Goal: Complete application form: Complete application form

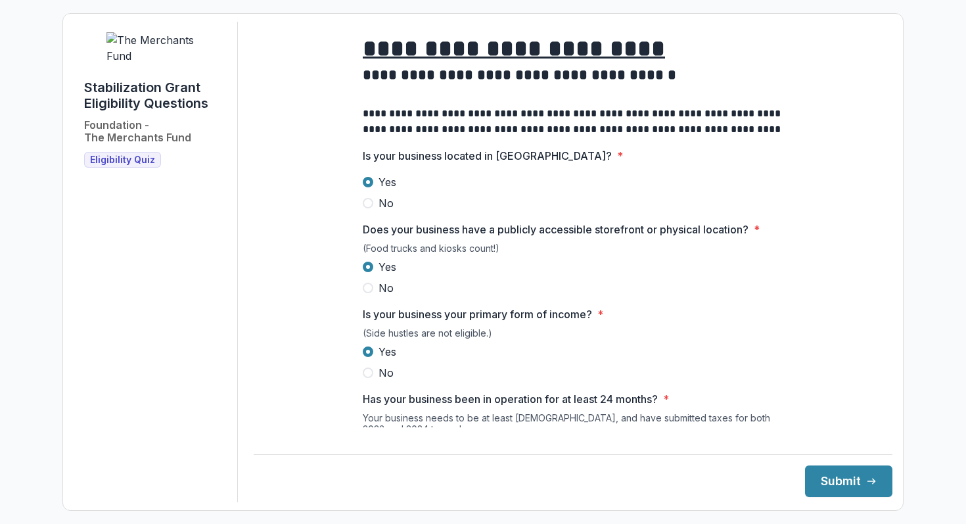
scroll to position [267, 0]
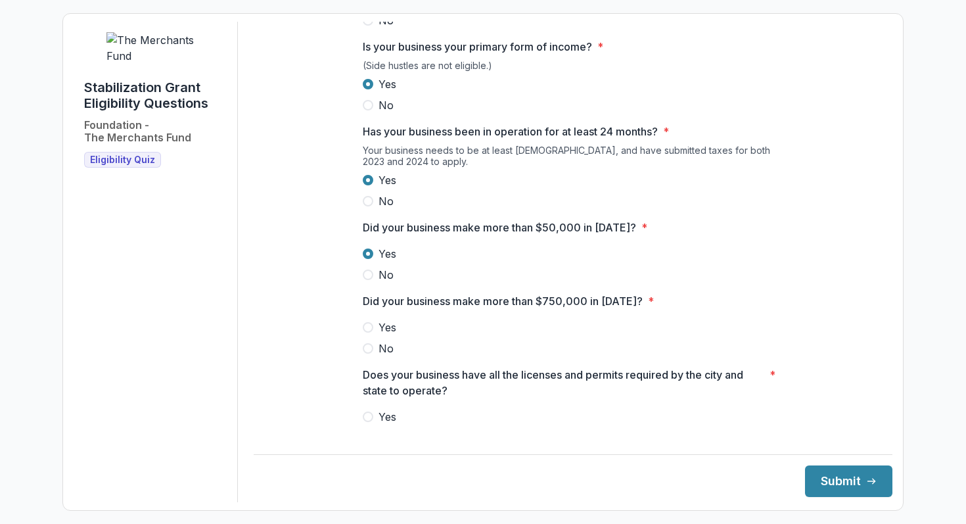
click at [365, 332] on span at bounding box center [368, 327] width 11 height 11
click at [367, 422] on span at bounding box center [368, 416] width 11 height 11
click at [830, 490] on button "Submit" at bounding box center [848, 481] width 87 height 32
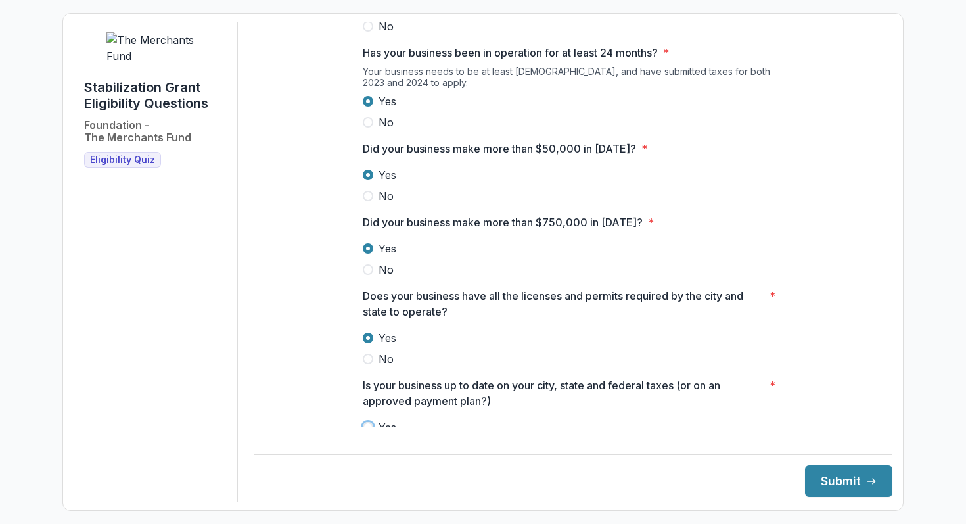
click at [669, 367] on label "No" at bounding box center [573, 359] width 421 height 16
click at [369, 343] on span at bounding box center [368, 337] width 11 height 11
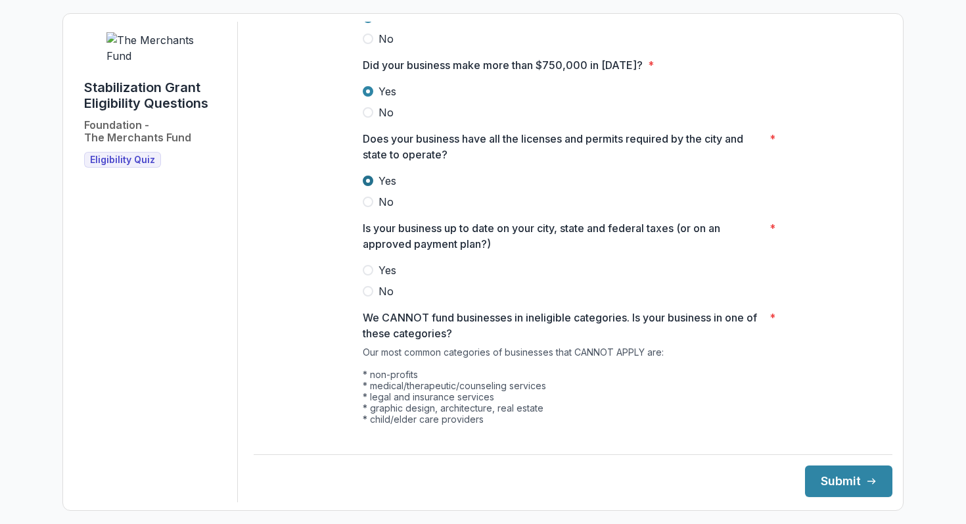
scroll to position [536, 0]
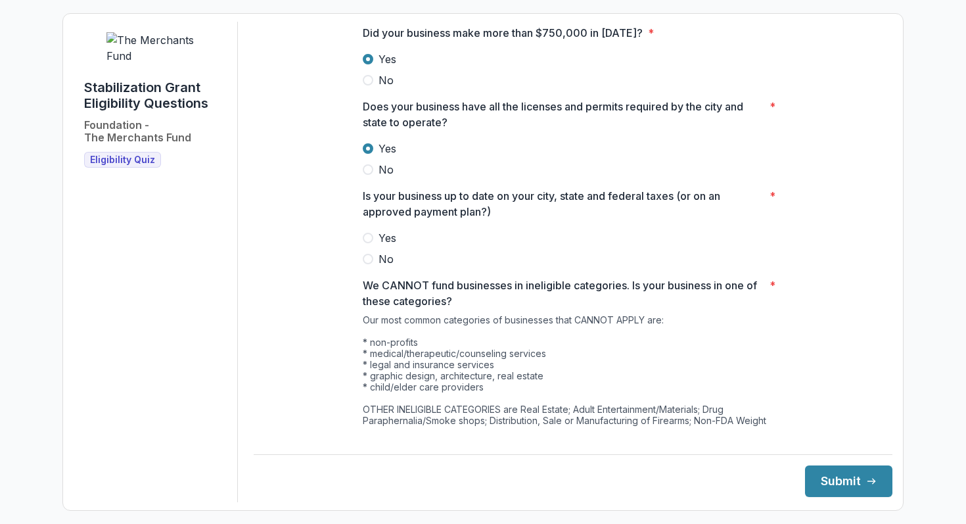
click at [366, 243] on span at bounding box center [368, 238] width 11 height 11
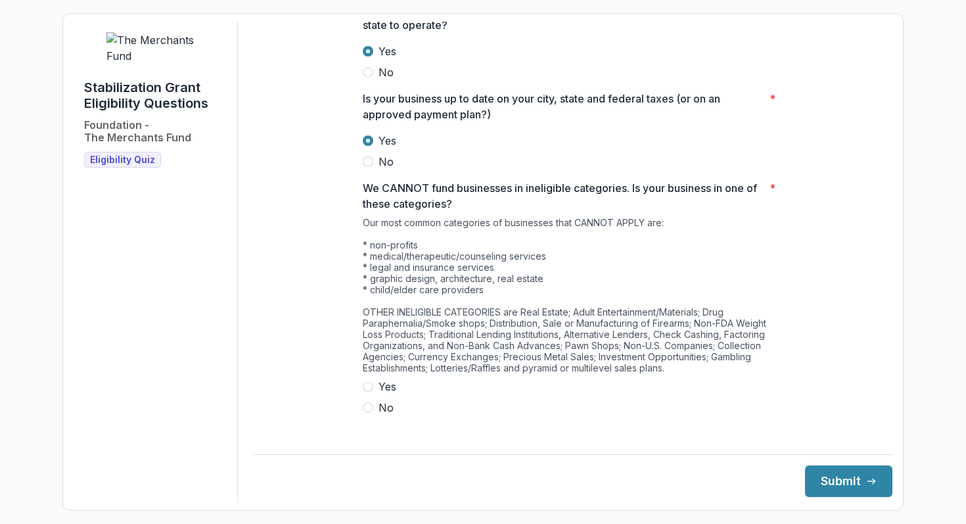
scroll to position [642, 0]
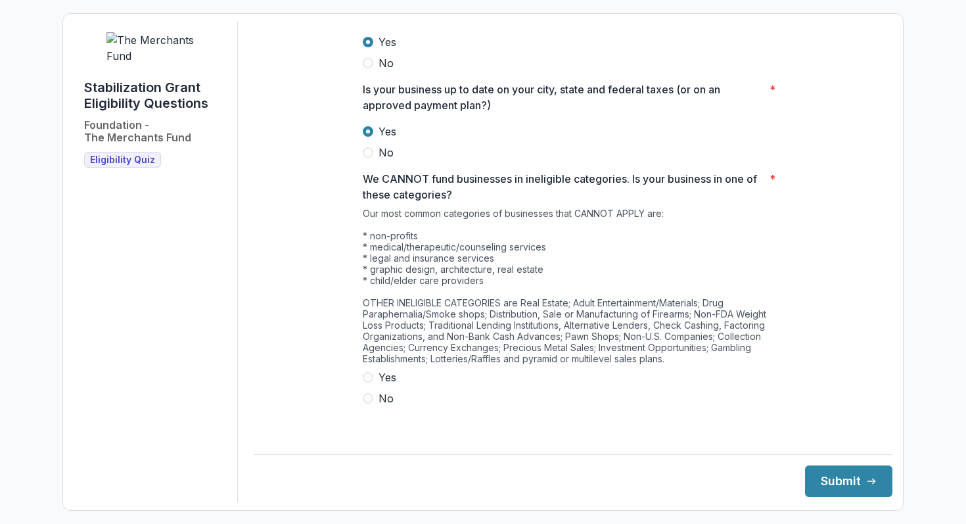
click at [364, 382] on span at bounding box center [368, 377] width 11 height 11
click at [369, 403] on span at bounding box center [368, 398] width 11 height 11
click at [811, 488] on button "Submit" at bounding box center [848, 481] width 87 height 32
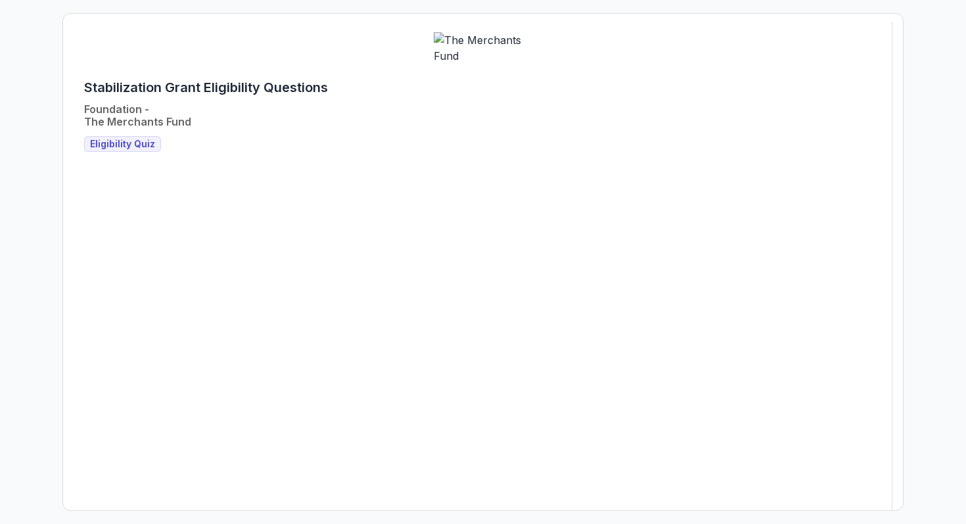
click at [142, 150] on span "Eligibility Quiz" at bounding box center [122, 144] width 65 height 11
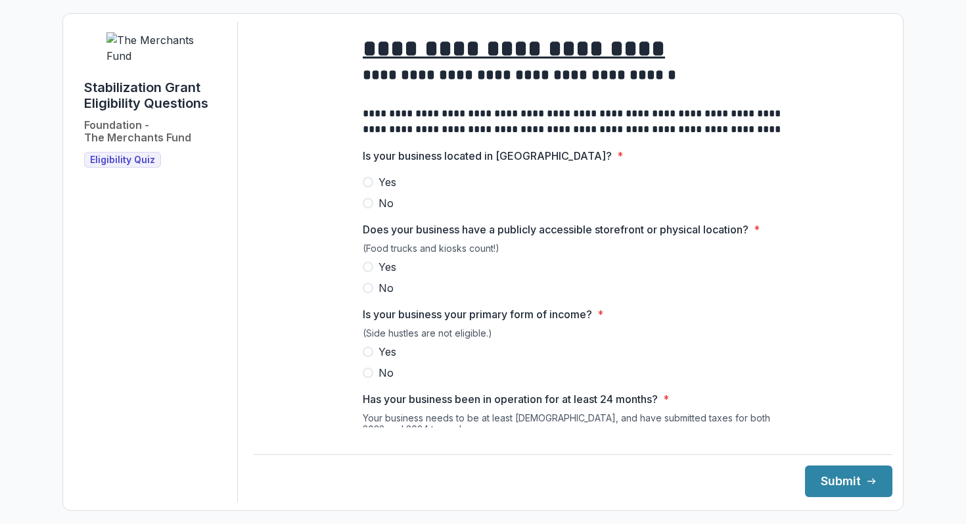
click at [368, 187] on span at bounding box center [368, 182] width 11 height 11
click at [365, 272] on span at bounding box center [368, 267] width 11 height 11
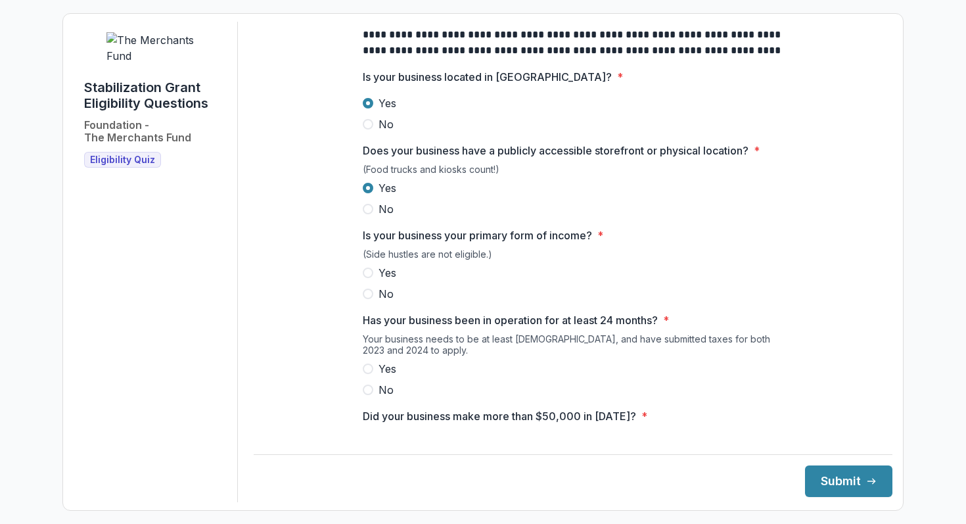
scroll to position [122, 0]
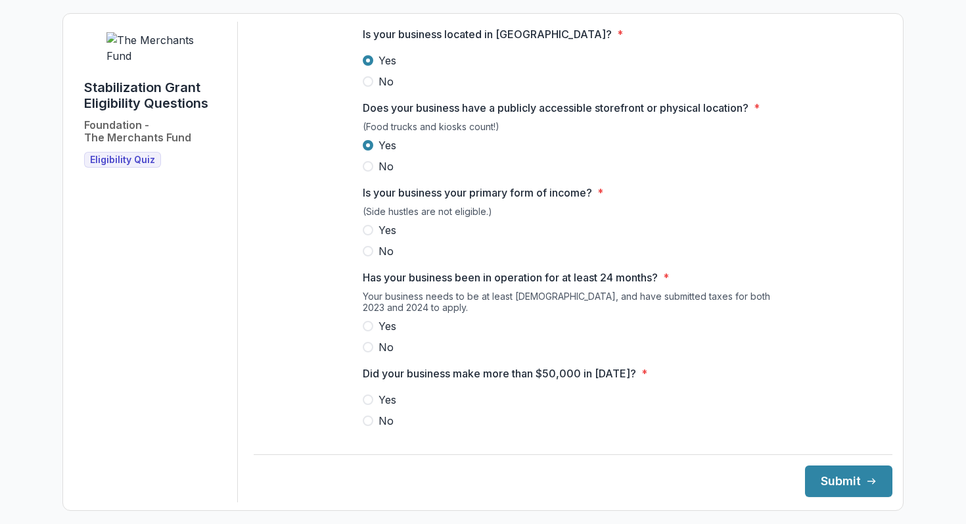
click at [367, 235] on span at bounding box center [368, 230] width 11 height 11
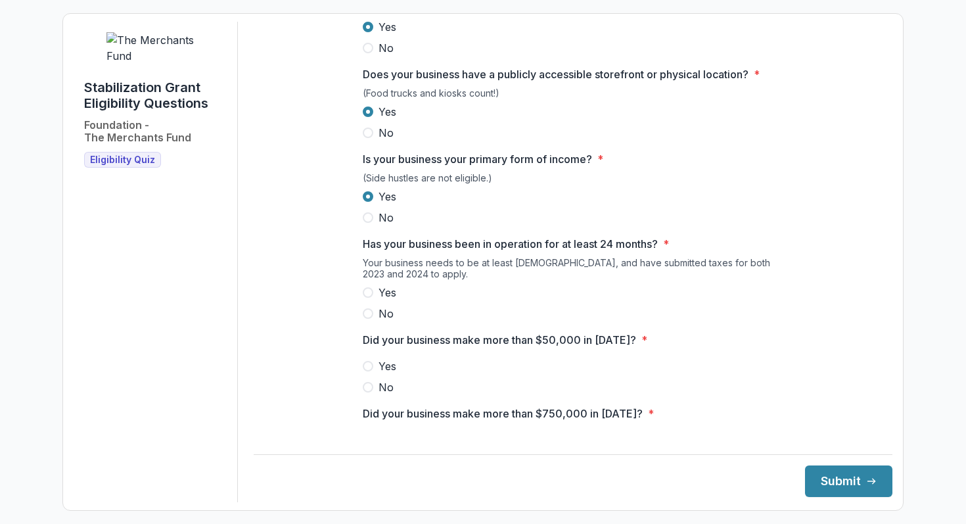
scroll to position [176, 0]
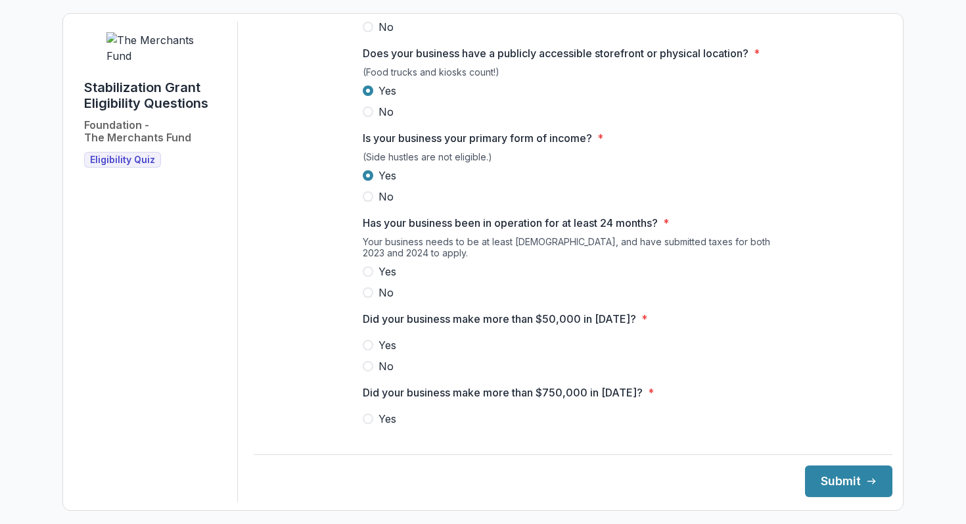
click at [368, 277] on span at bounding box center [368, 271] width 11 height 11
click at [370, 352] on label "Yes" at bounding box center [573, 345] width 421 height 16
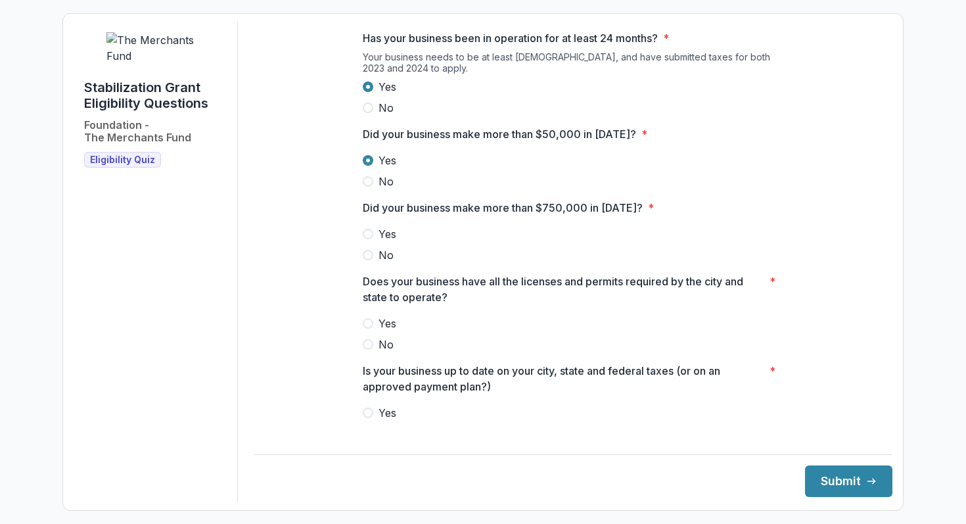
scroll to position [371, 0]
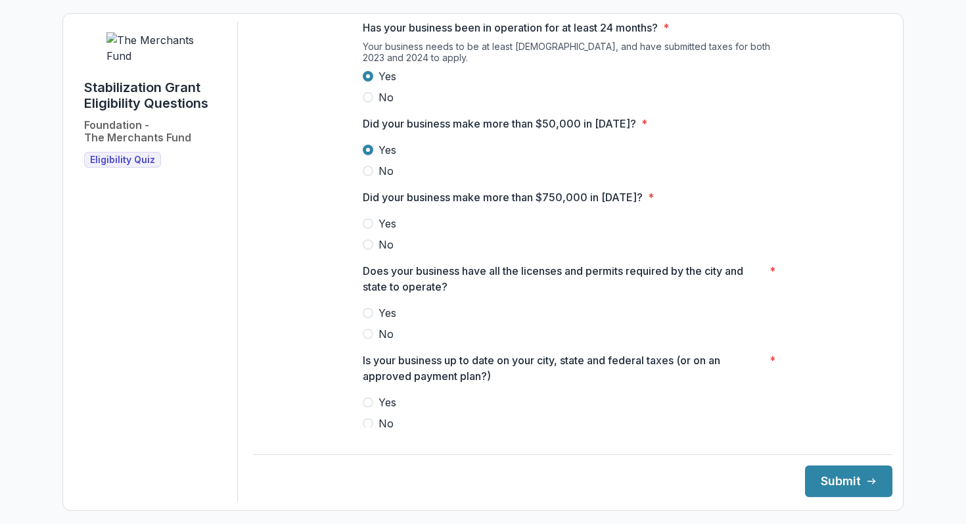
click at [367, 250] on span at bounding box center [368, 244] width 11 height 11
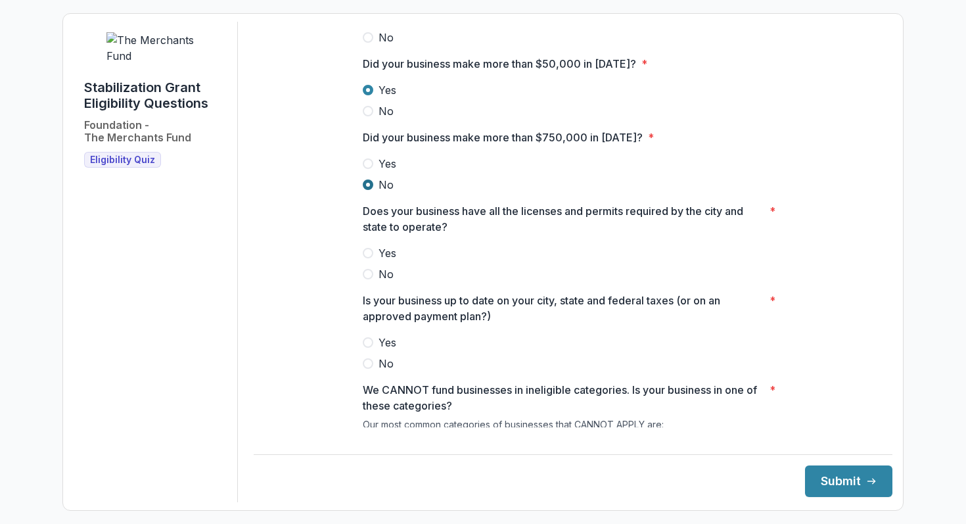
scroll to position [443, 0]
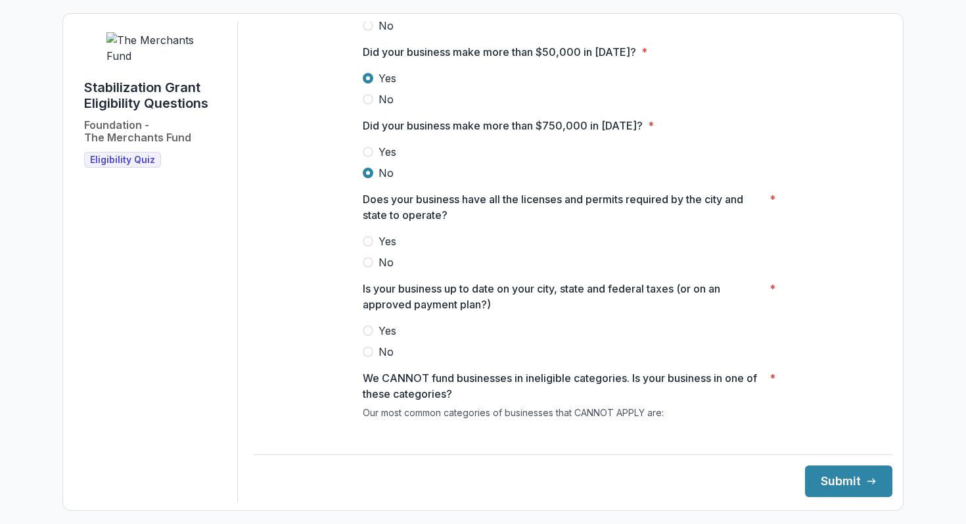
click at [367, 246] on span at bounding box center [368, 241] width 11 height 11
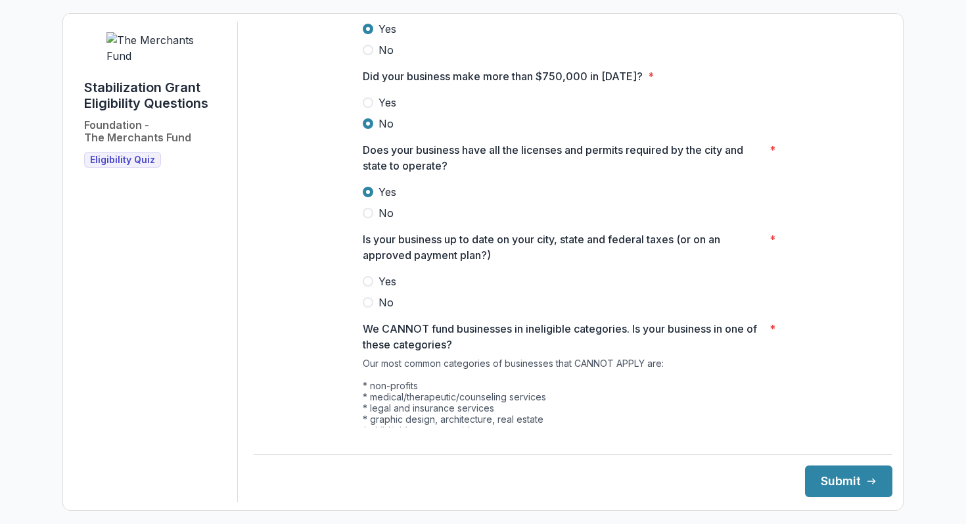
scroll to position [506, 0]
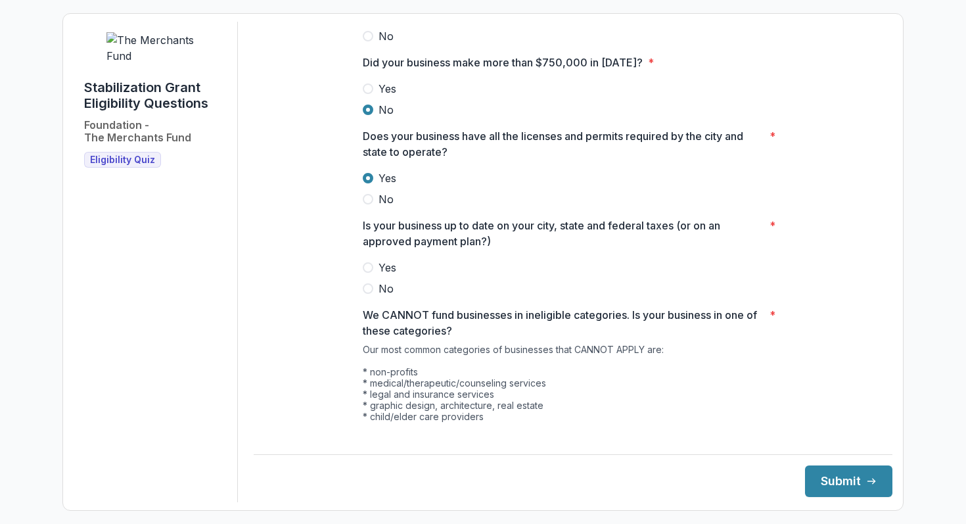
click at [366, 273] on span at bounding box center [368, 267] width 11 height 11
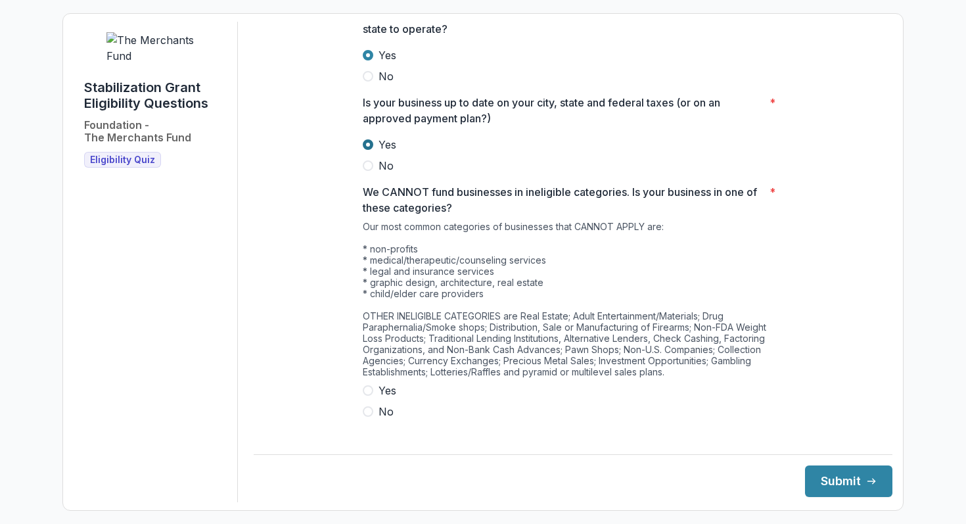
scroll to position [642, 0]
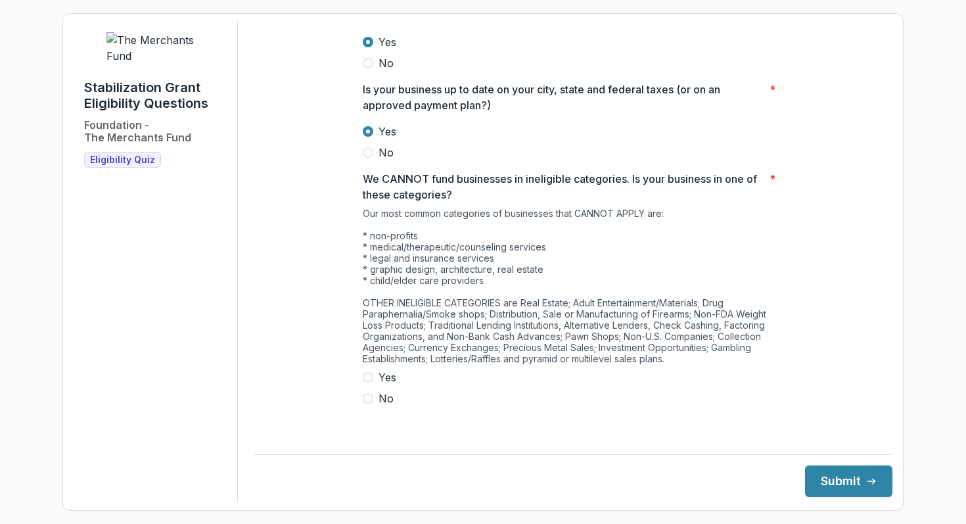
click at [367, 403] on span at bounding box center [368, 398] width 11 height 11
click at [830, 485] on button "Submit" at bounding box center [848, 481] width 87 height 32
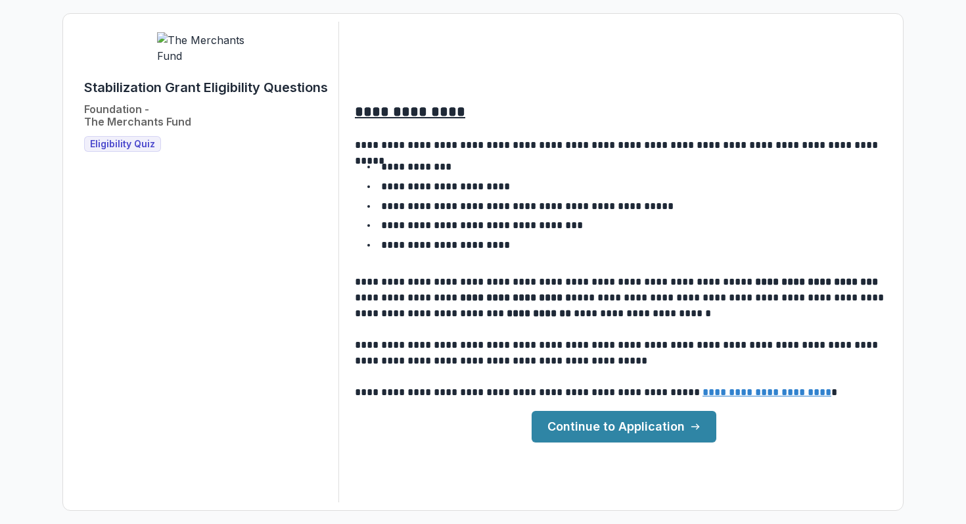
click at [613, 422] on link "Continue to Application" at bounding box center [624, 427] width 185 height 32
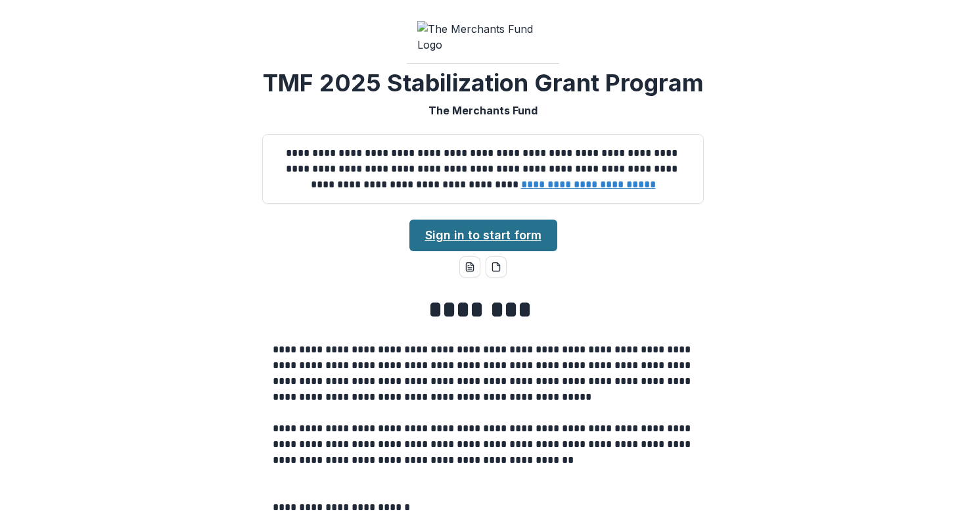
click at [493, 251] on link "Sign in to start form" at bounding box center [483, 235] width 148 height 32
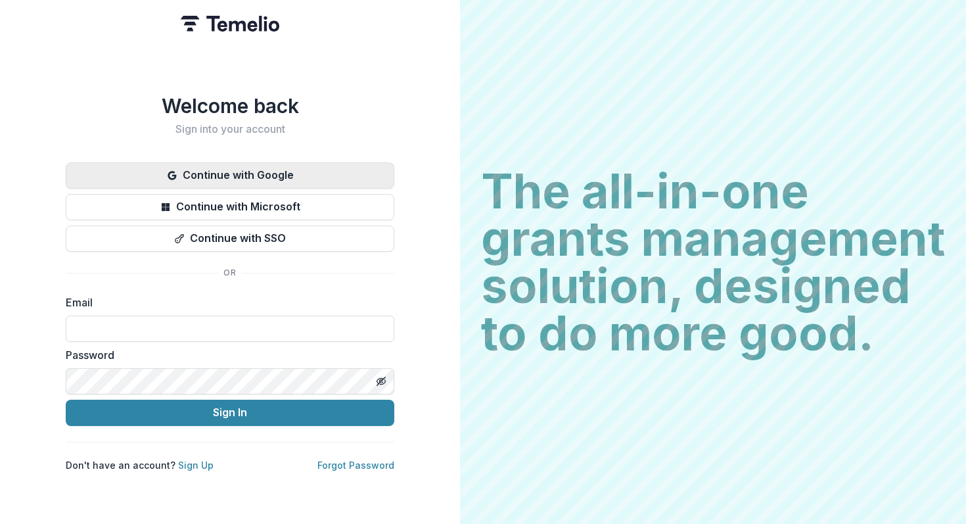
click at [321, 162] on button "Continue with Google" at bounding box center [230, 175] width 329 height 26
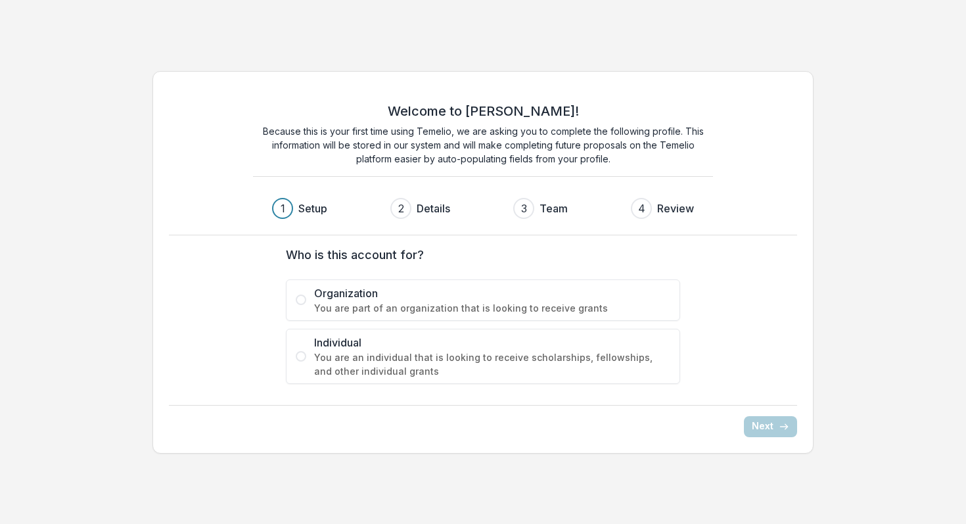
click at [302, 300] on span at bounding box center [301, 299] width 11 height 11
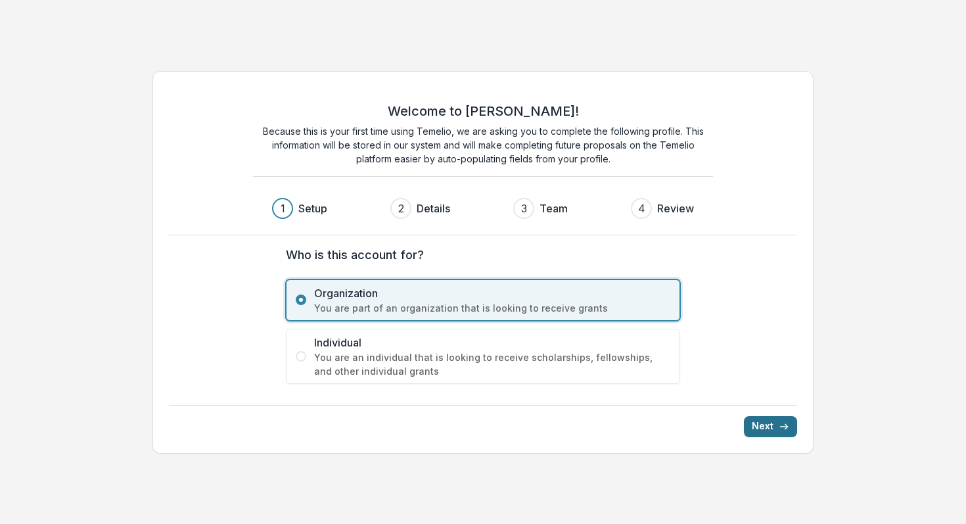
click at [763, 432] on button "Next" at bounding box center [770, 426] width 53 height 21
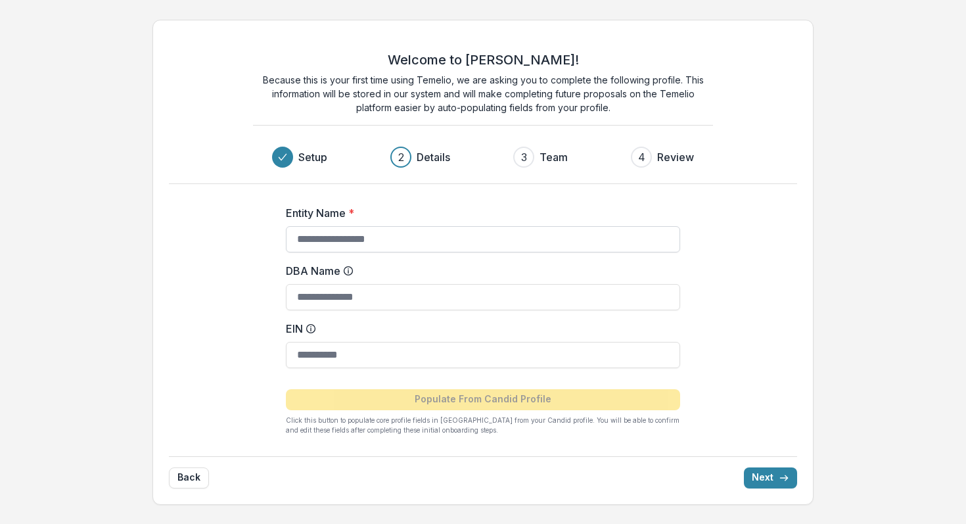
click at [468, 242] on input "Entity Name *" at bounding box center [483, 239] width 394 height 26
type input "**********"
type input "*****"
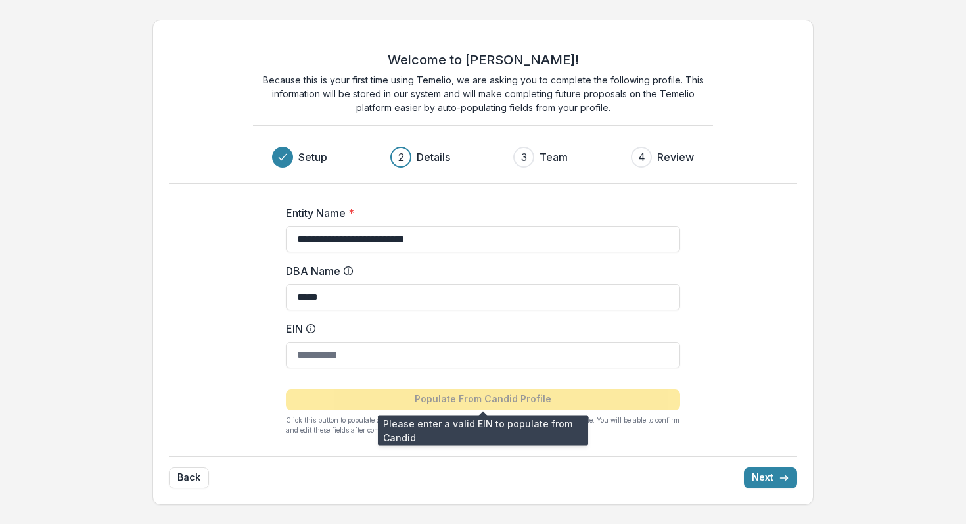
paste input "**********"
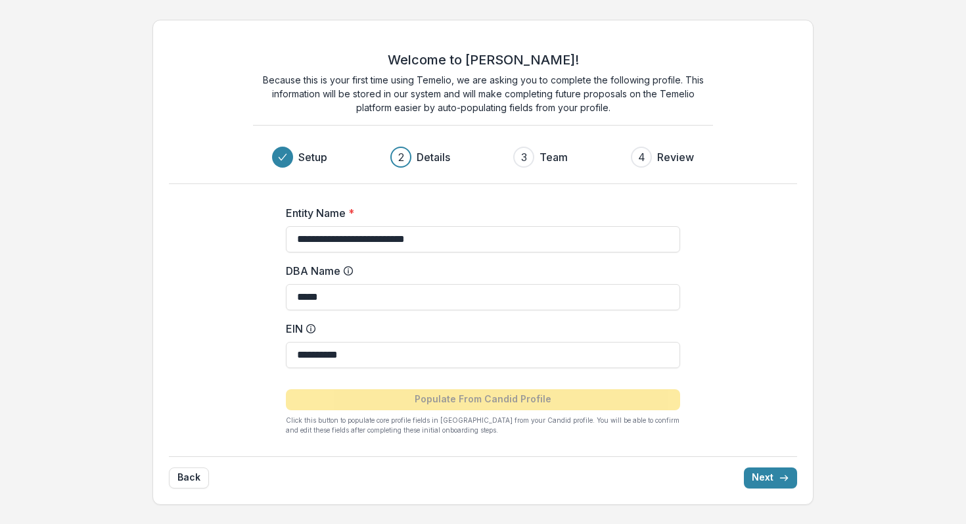
type input "**********"
click at [756, 334] on div "**********" at bounding box center [483, 262] width 662 height 485
click at [380, 303] on input "*****" at bounding box center [483, 297] width 394 height 26
click at [405, 348] on input "**********" at bounding box center [483, 355] width 394 height 26
click at [405, 323] on label "EIN" at bounding box center [479, 329] width 386 height 16
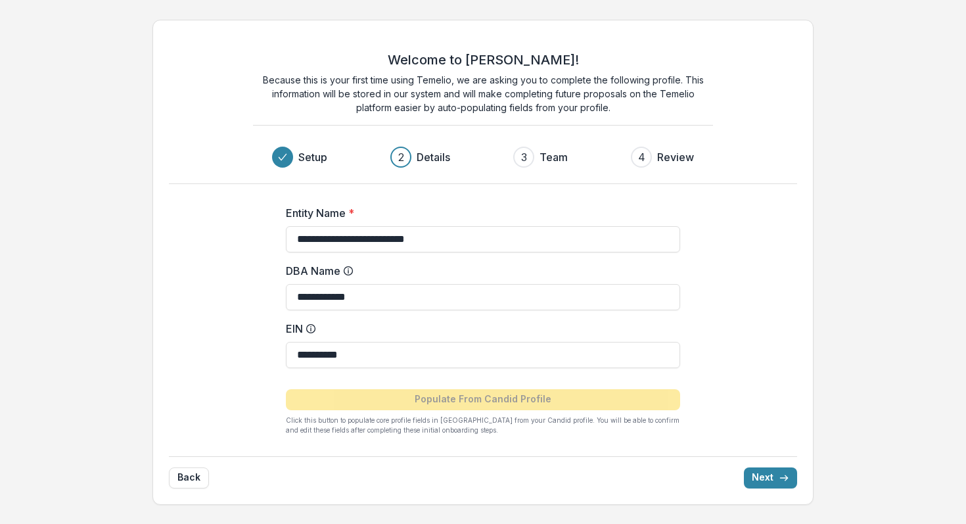
click at [405, 342] on input "**********" at bounding box center [483, 355] width 394 height 26
click at [388, 296] on input "**********" at bounding box center [483, 297] width 394 height 26
click at [384, 300] on input "**********" at bounding box center [483, 297] width 394 height 26
type input "**********"
click at [766, 472] on button "Next" at bounding box center [770, 477] width 53 height 21
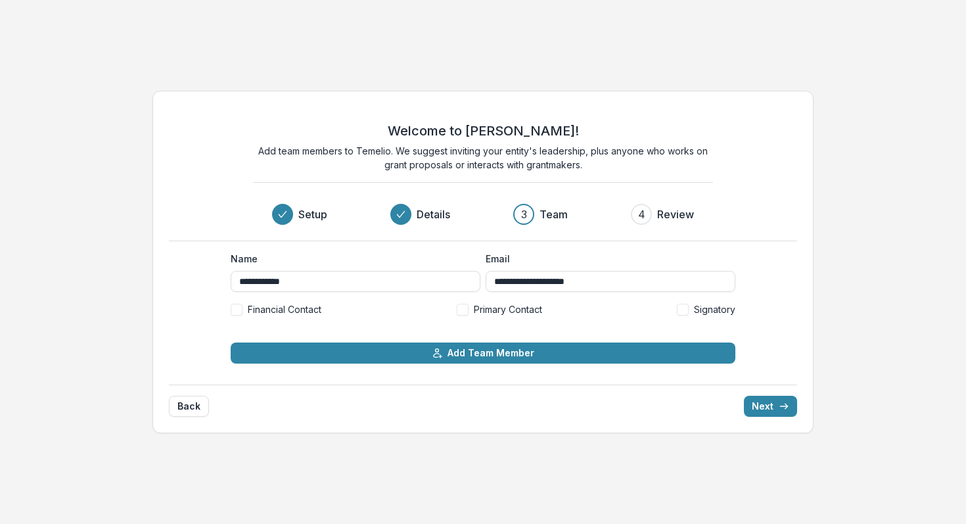
click at [454, 309] on div "Financial Contact Primary Contact Signatory" at bounding box center [483, 309] width 505 height 14
click at [457, 309] on span at bounding box center [463, 310] width 12 height 12
click at [685, 312] on span at bounding box center [683, 310] width 12 height 12
click at [238, 312] on span at bounding box center [237, 310] width 12 height 12
click at [783, 405] on icon "submit" at bounding box center [784, 406] width 11 height 11
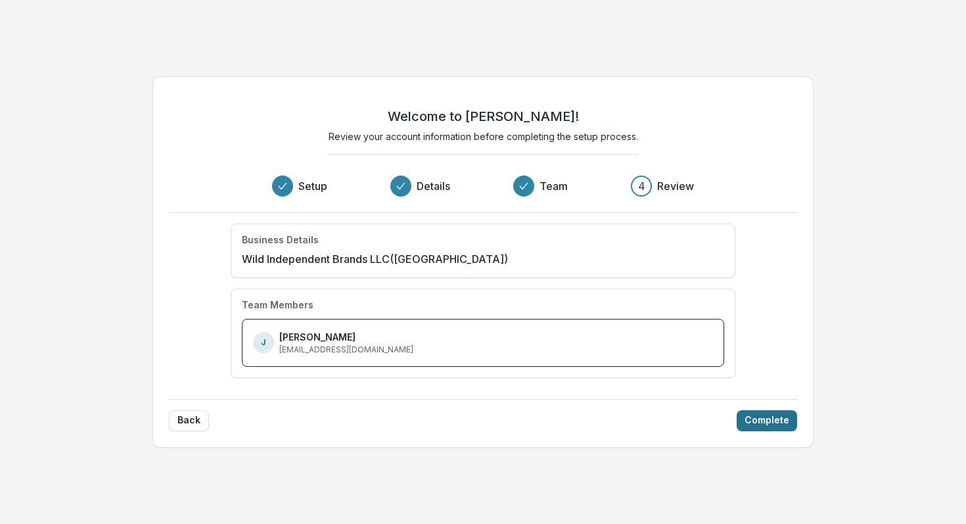
click at [771, 428] on button "Complete" at bounding box center [767, 420] width 60 height 21
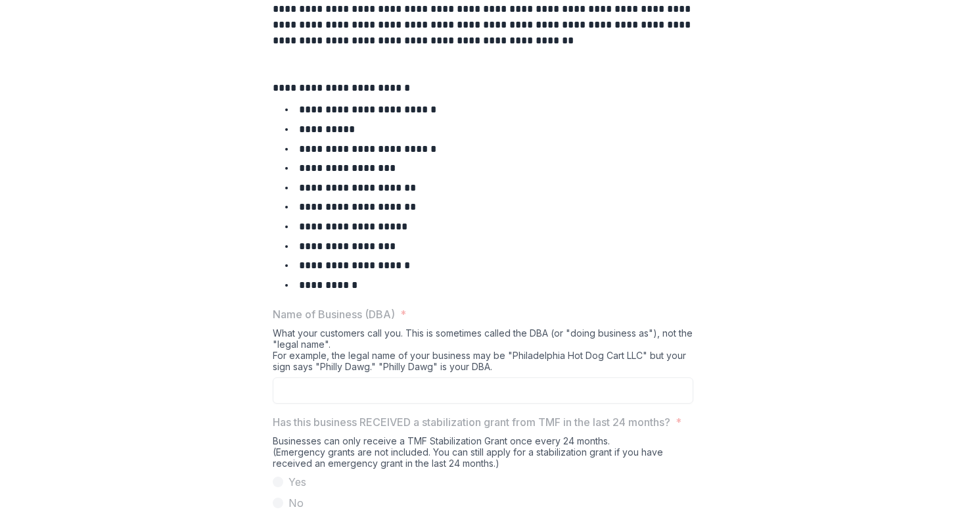
scroll to position [631, 0]
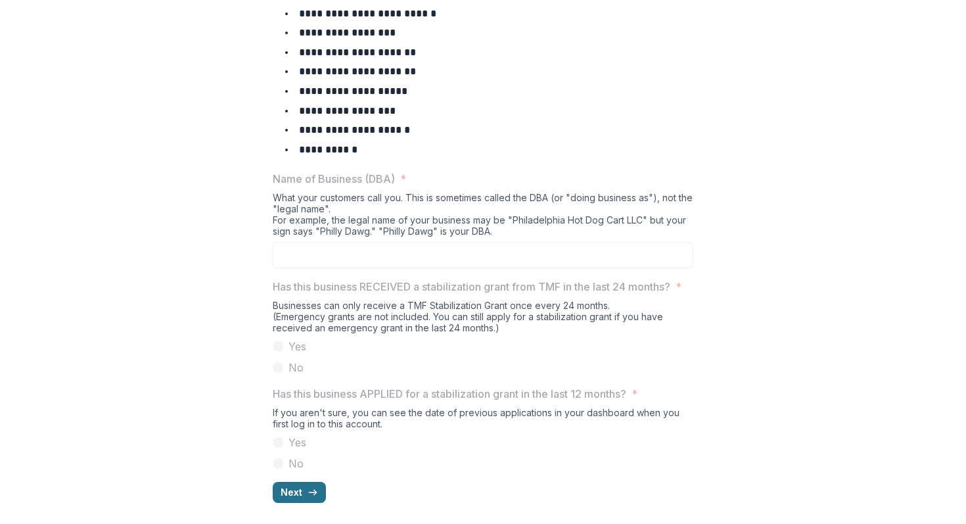
click at [291, 491] on button "Next" at bounding box center [299, 492] width 53 height 21
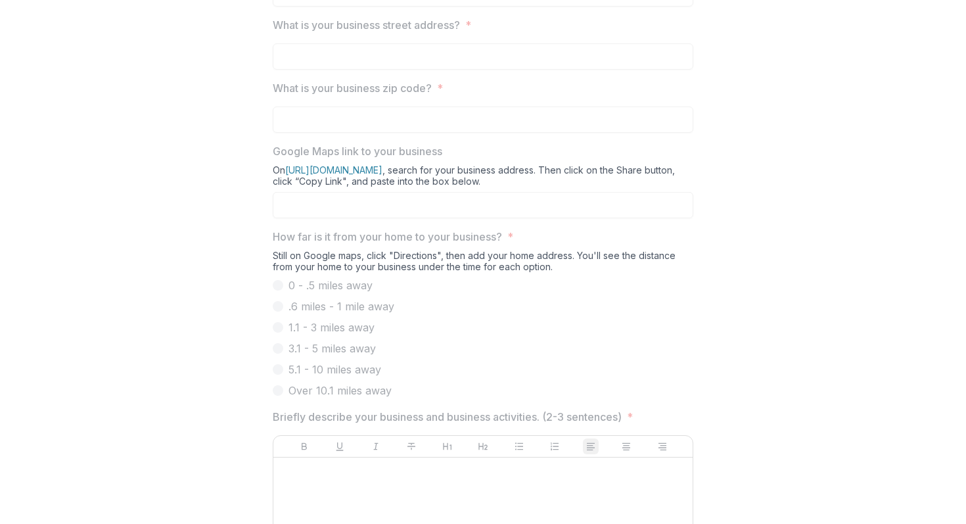
scroll to position [742, 0]
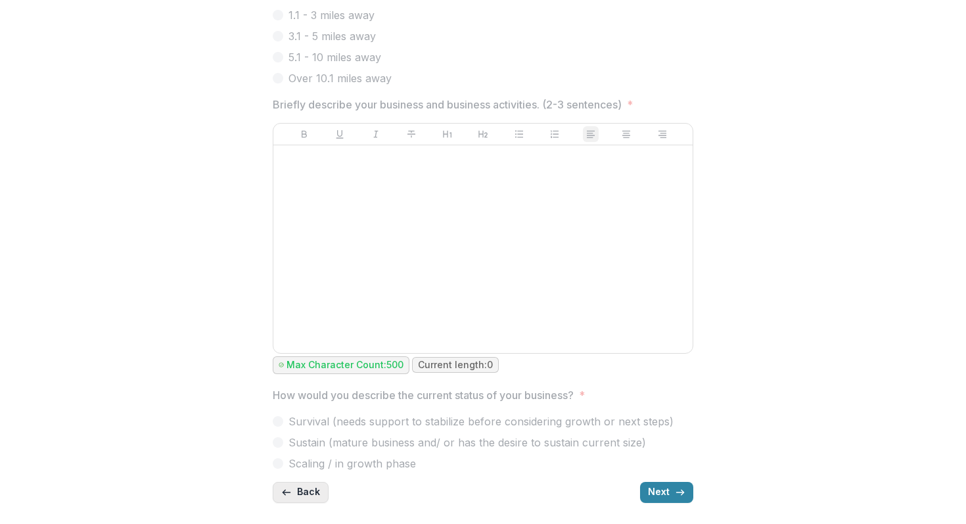
click at [285, 483] on button "Back" at bounding box center [301, 492] width 56 height 21
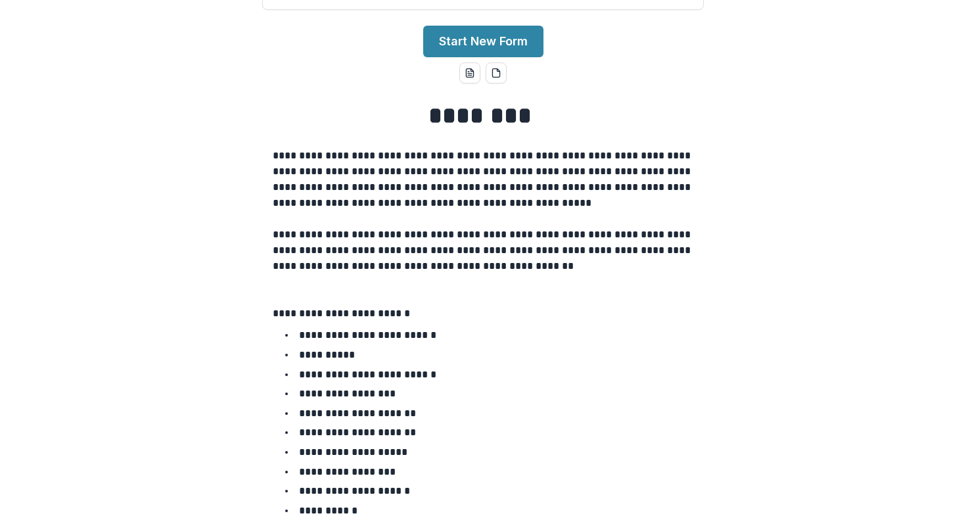
scroll to position [0, 0]
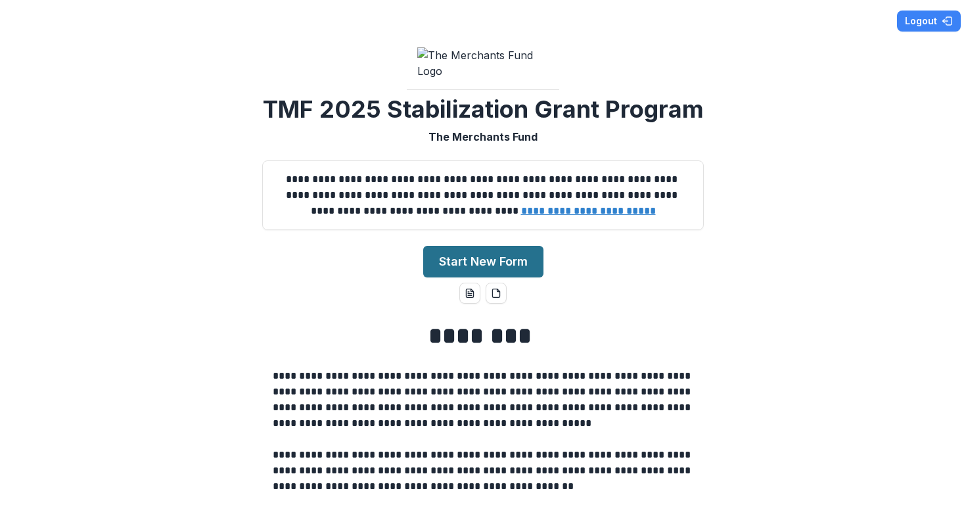
click at [470, 277] on button "Start New Form" at bounding box center [483, 262] width 120 height 32
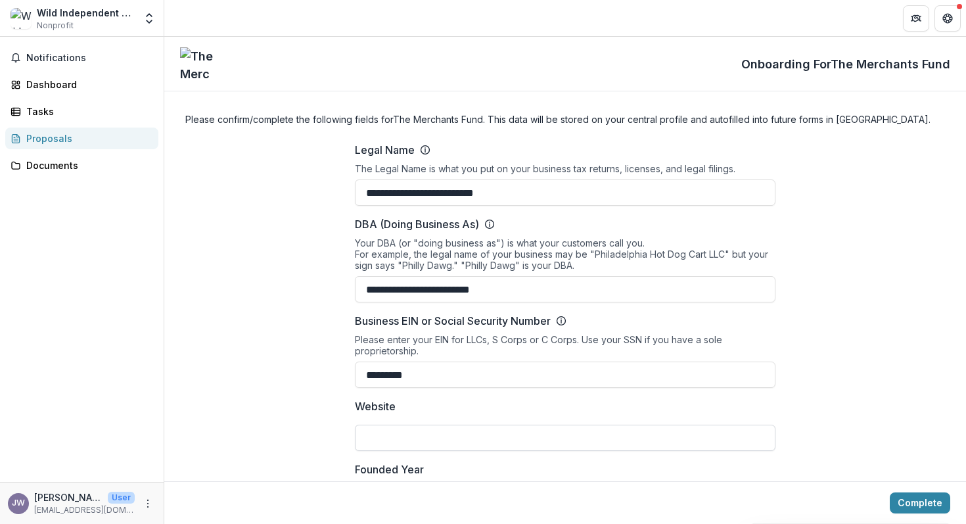
click at [434, 444] on input "Website" at bounding box center [565, 437] width 421 height 26
paste input "**********"
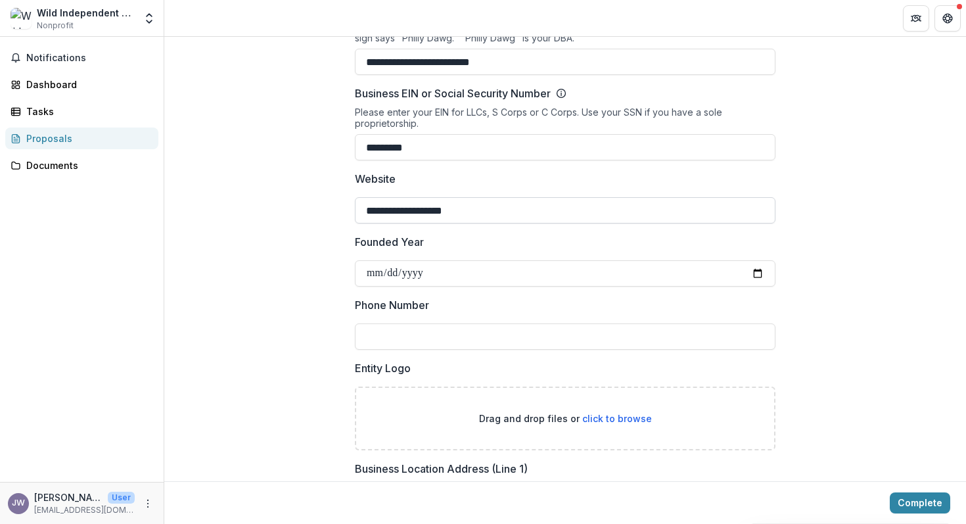
scroll to position [270, 0]
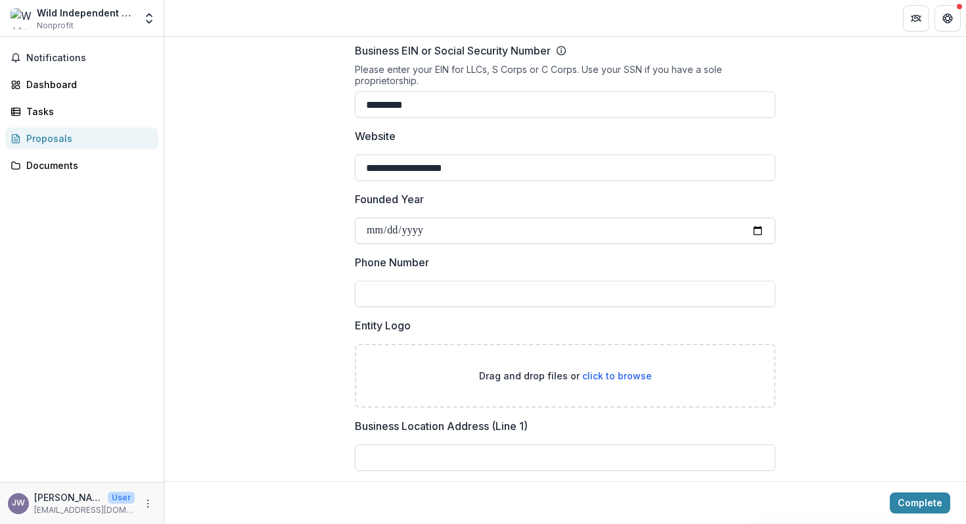
type input "**********"
click at [405, 225] on input "Founded Year" at bounding box center [565, 230] width 421 height 26
click at [367, 231] on input "Founded Year" at bounding box center [565, 230] width 421 height 26
